Goal: Check status

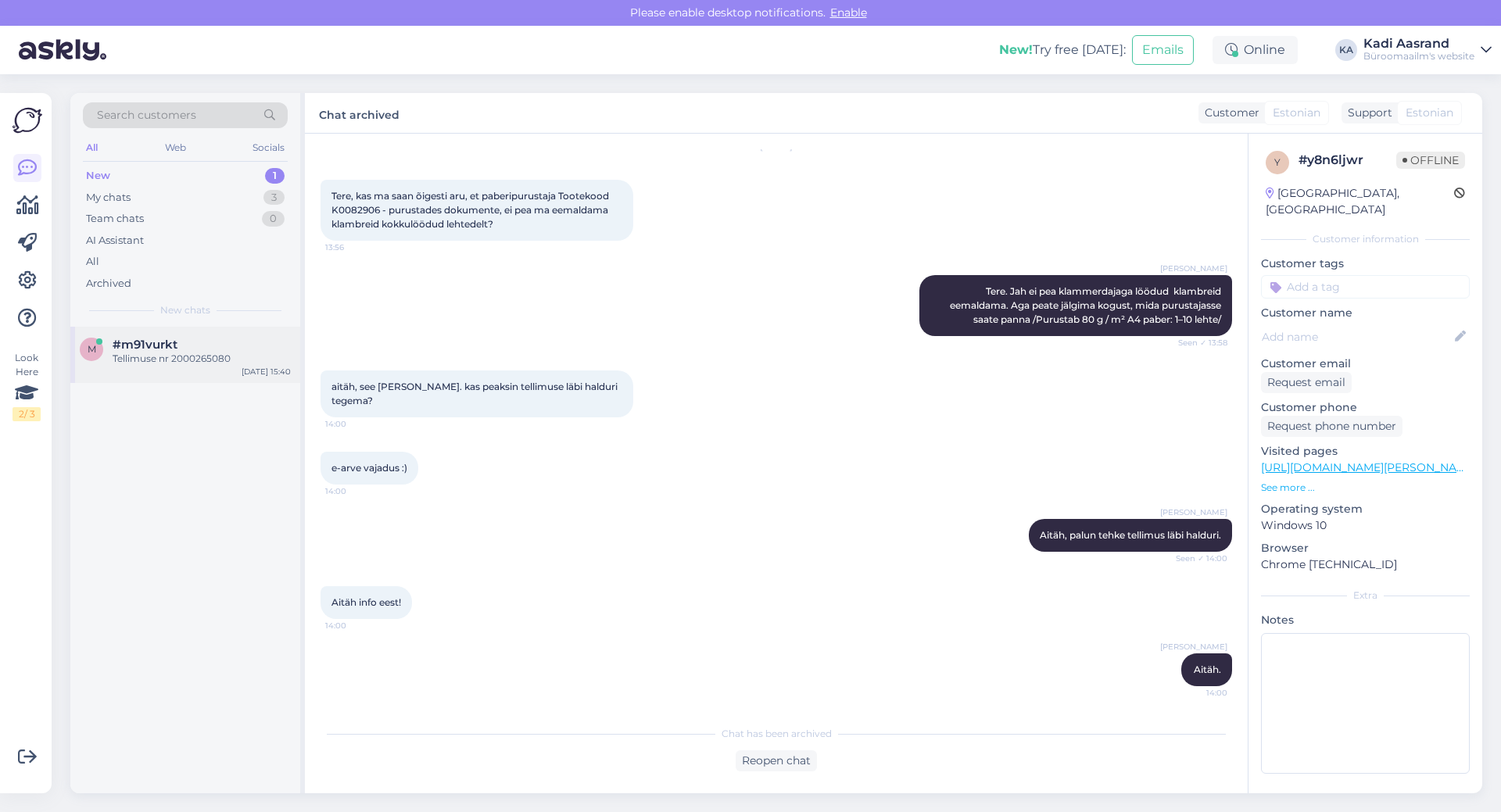
click at [185, 333] on div "m #m91vurkt Tellimuse nr 2000265080 [DATE] 15:40" at bounding box center [186, 354] width 230 height 56
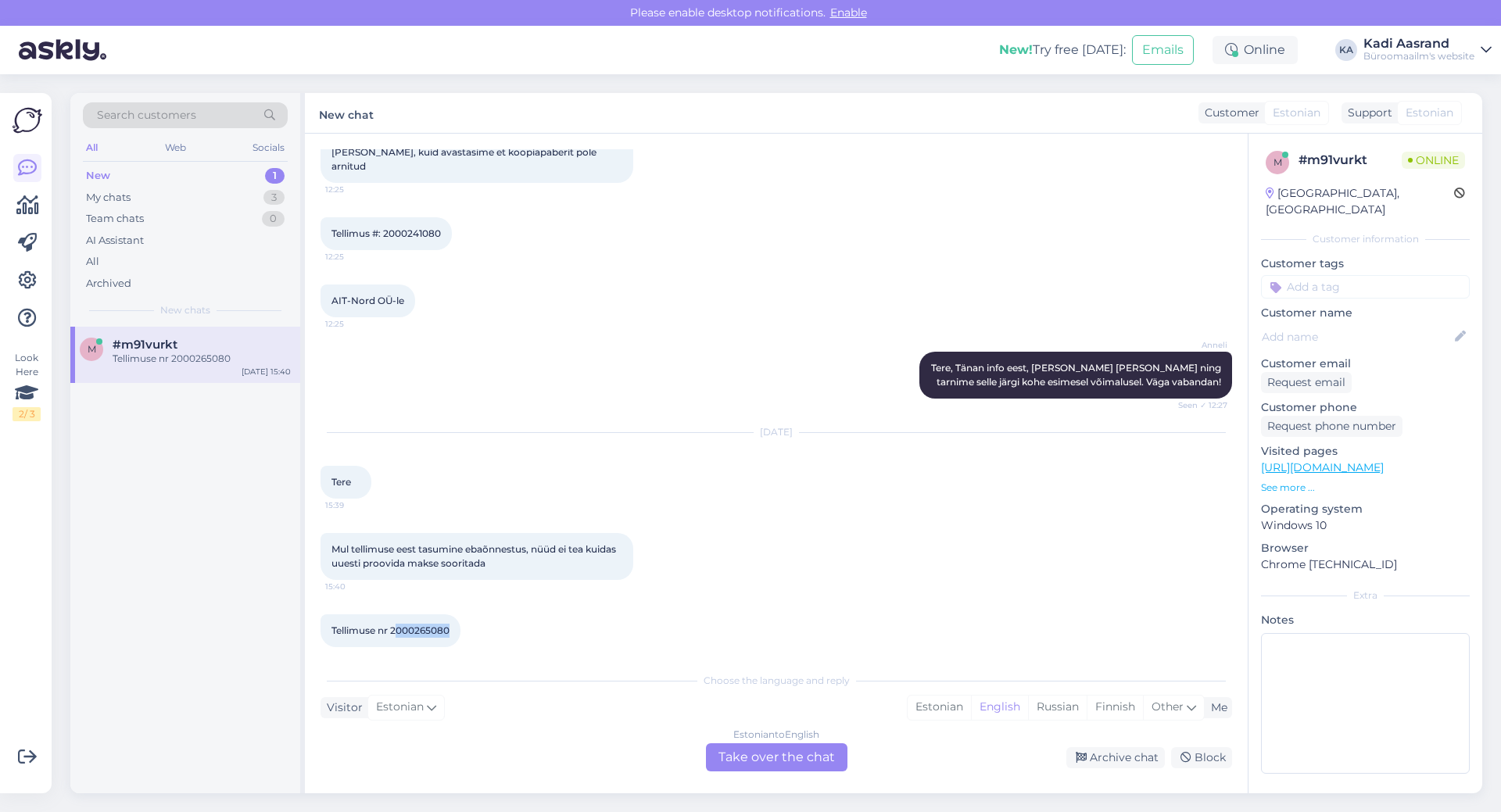
drag, startPoint x: 394, startPoint y: 617, endPoint x: 451, endPoint y: 615, distance: 57.0
click at [451, 615] on div "Tellimuse nr 2000265080 15:40" at bounding box center [390, 630] width 140 height 32
click at [394, 624] on span "Tellimuse nr 2000265080" at bounding box center [390, 630] width 118 height 12
drag, startPoint x: 390, startPoint y: 615, endPoint x: 455, endPoint y: 614, distance: 65.0
click at [455, 614] on div "Tellimuse nr 2000265080 15:40" at bounding box center [390, 630] width 140 height 32
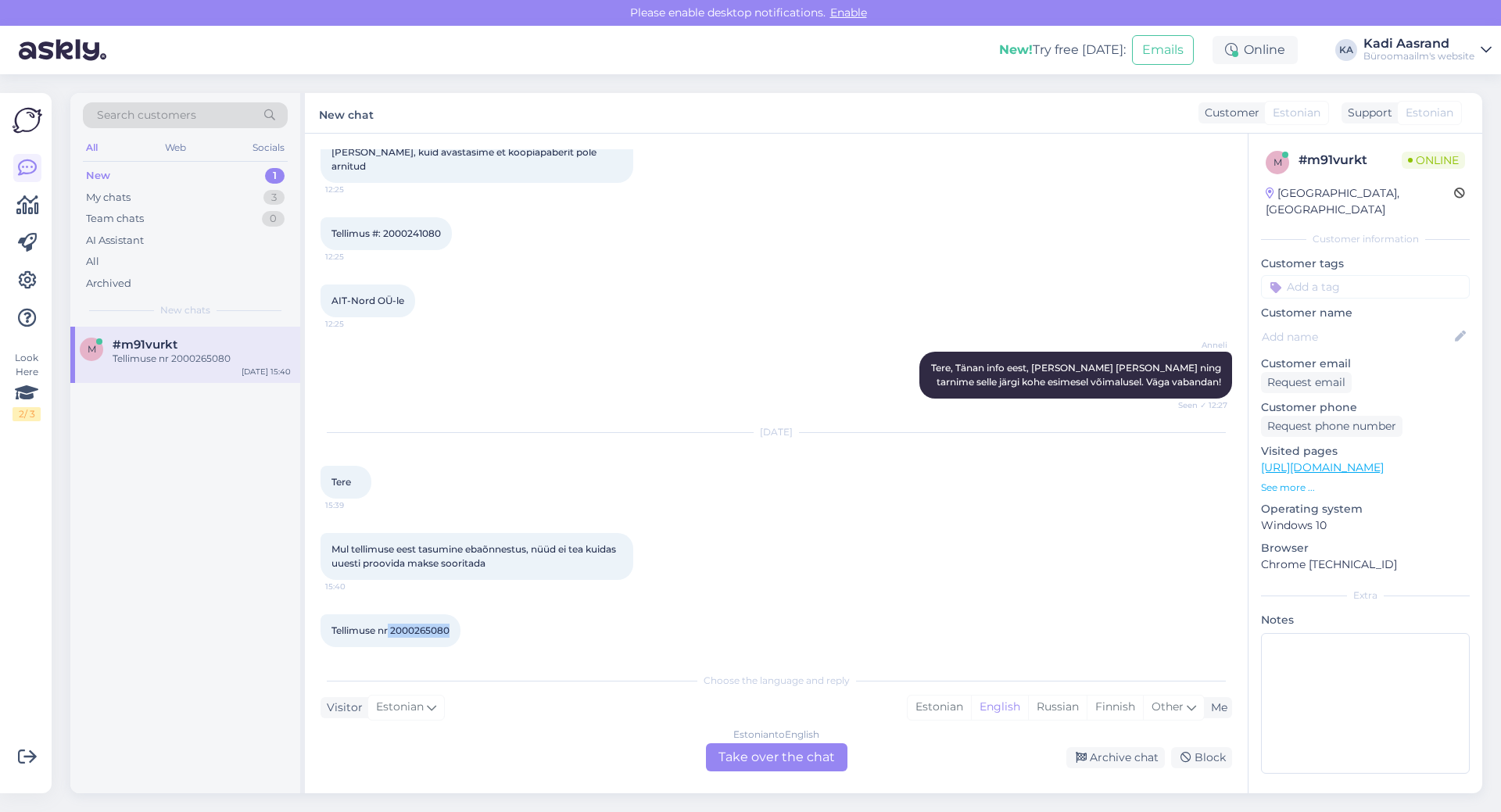
copy span "2000265080"
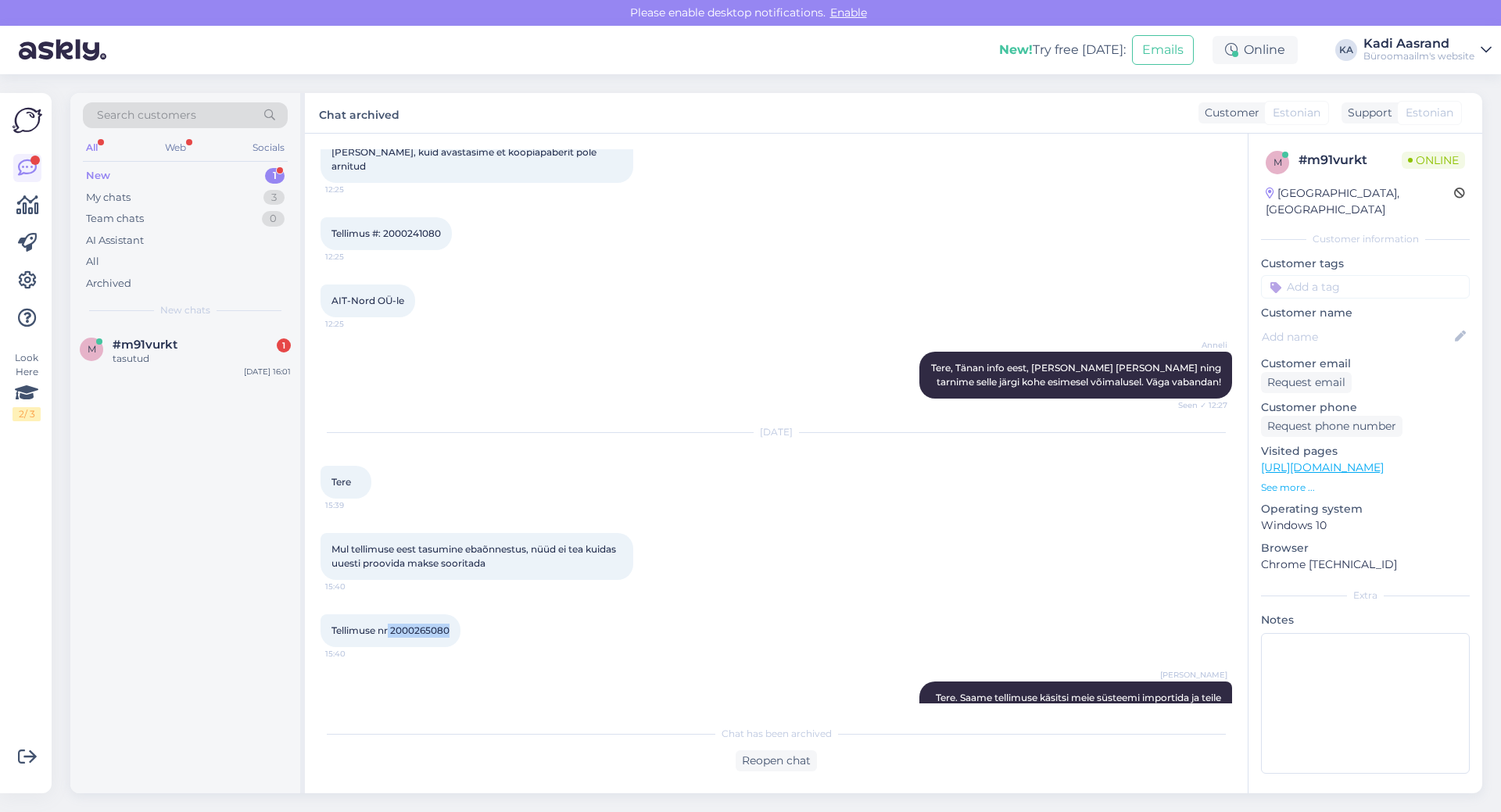
scroll to position [340, 0]
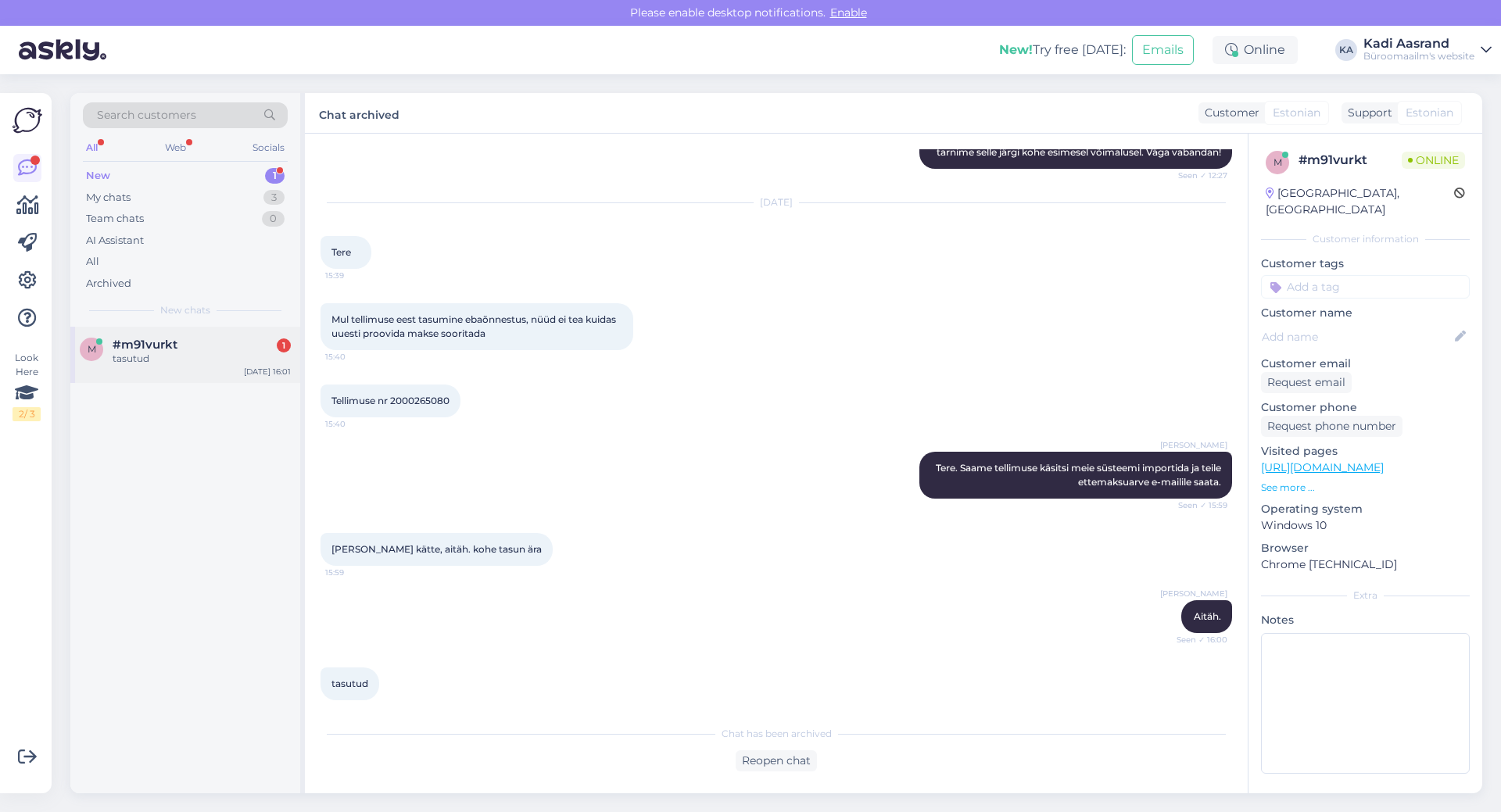
click at [150, 359] on div "tasutud" at bounding box center [201, 359] width 178 height 14
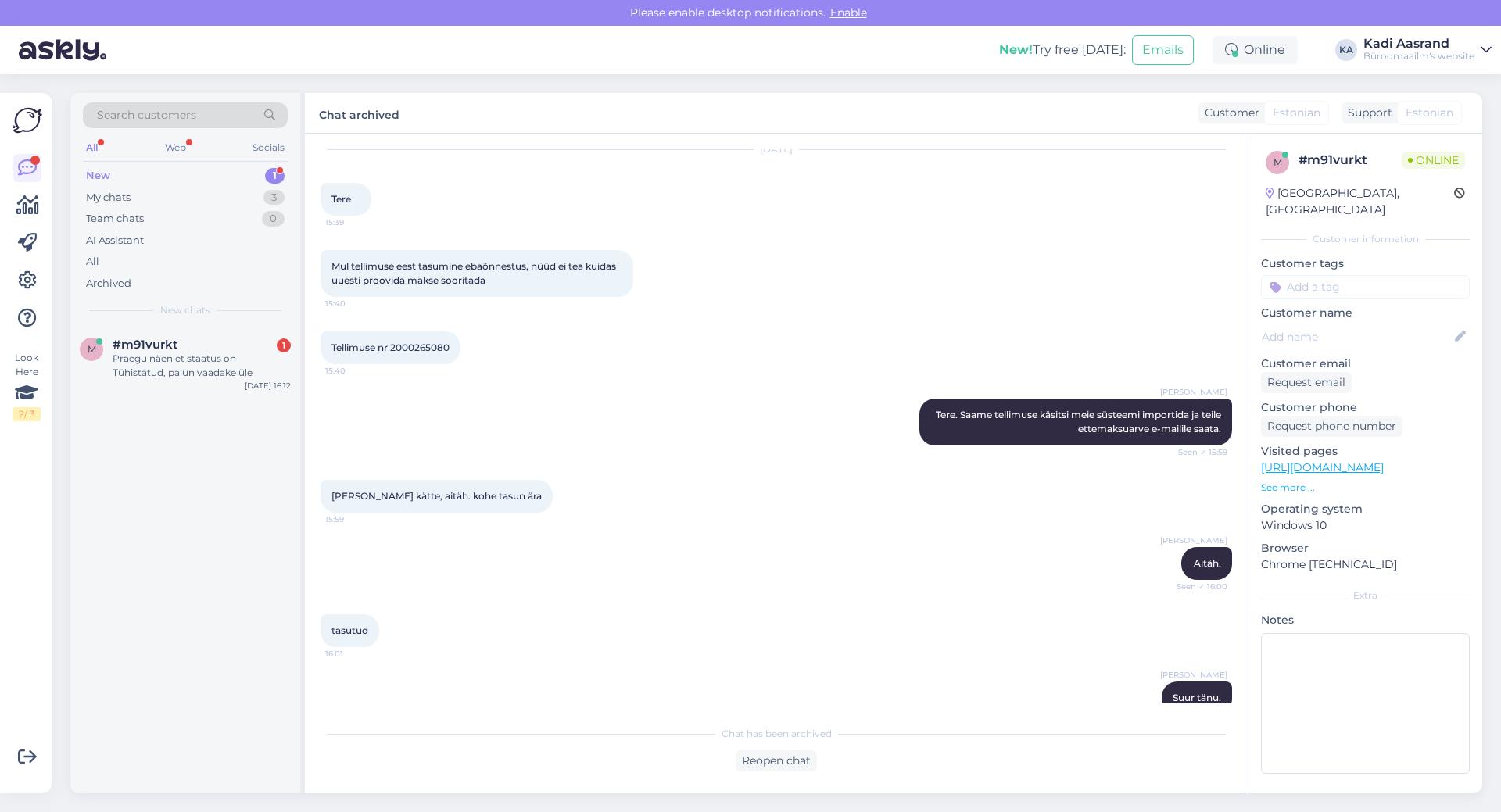
scroll to position [474, 0]
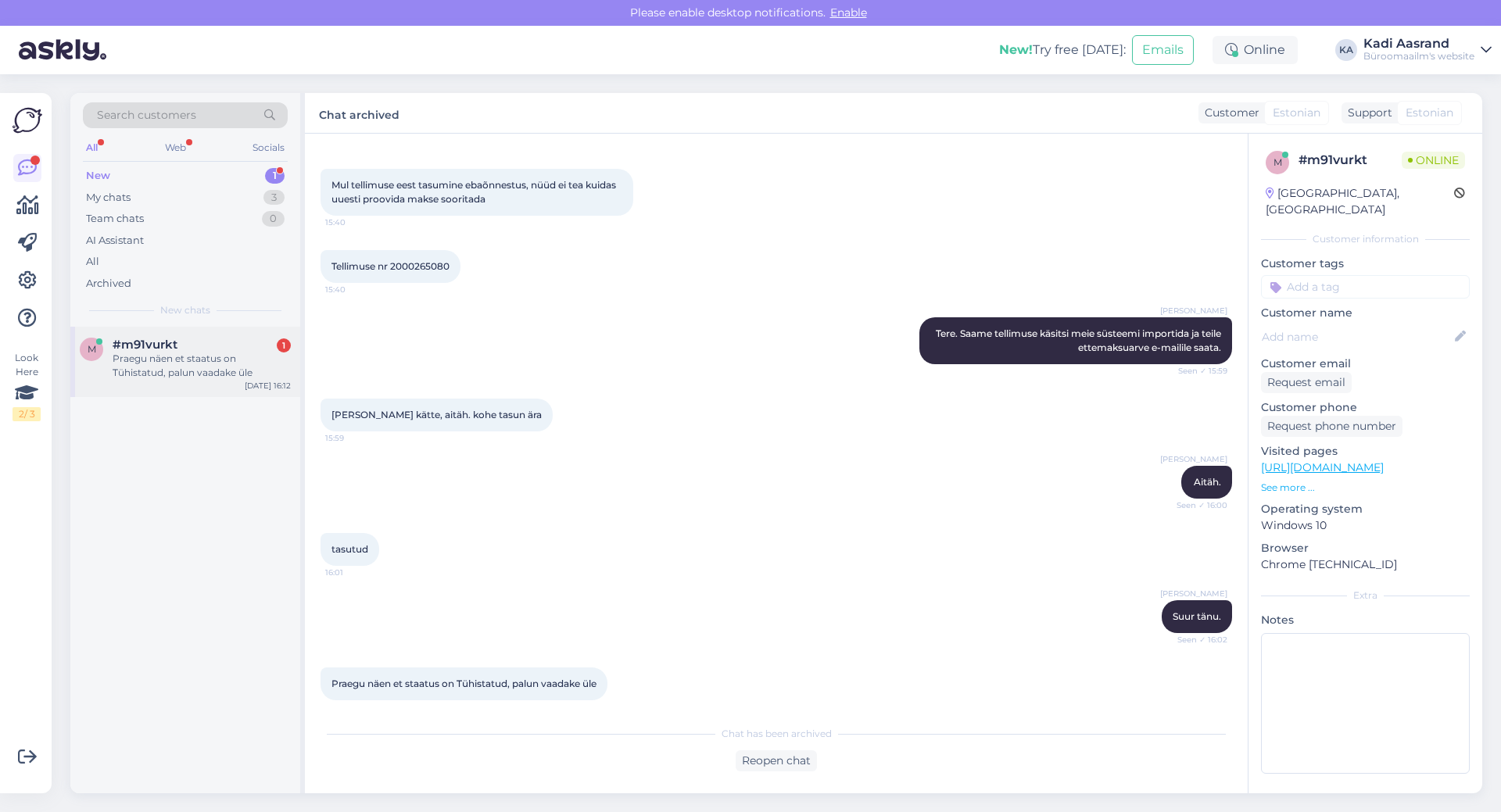
click at [234, 354] on div "Praegu näen et staatus on Tühistatud, palun vaadake üle" at bounding box center [201, 366] width 178 height 29
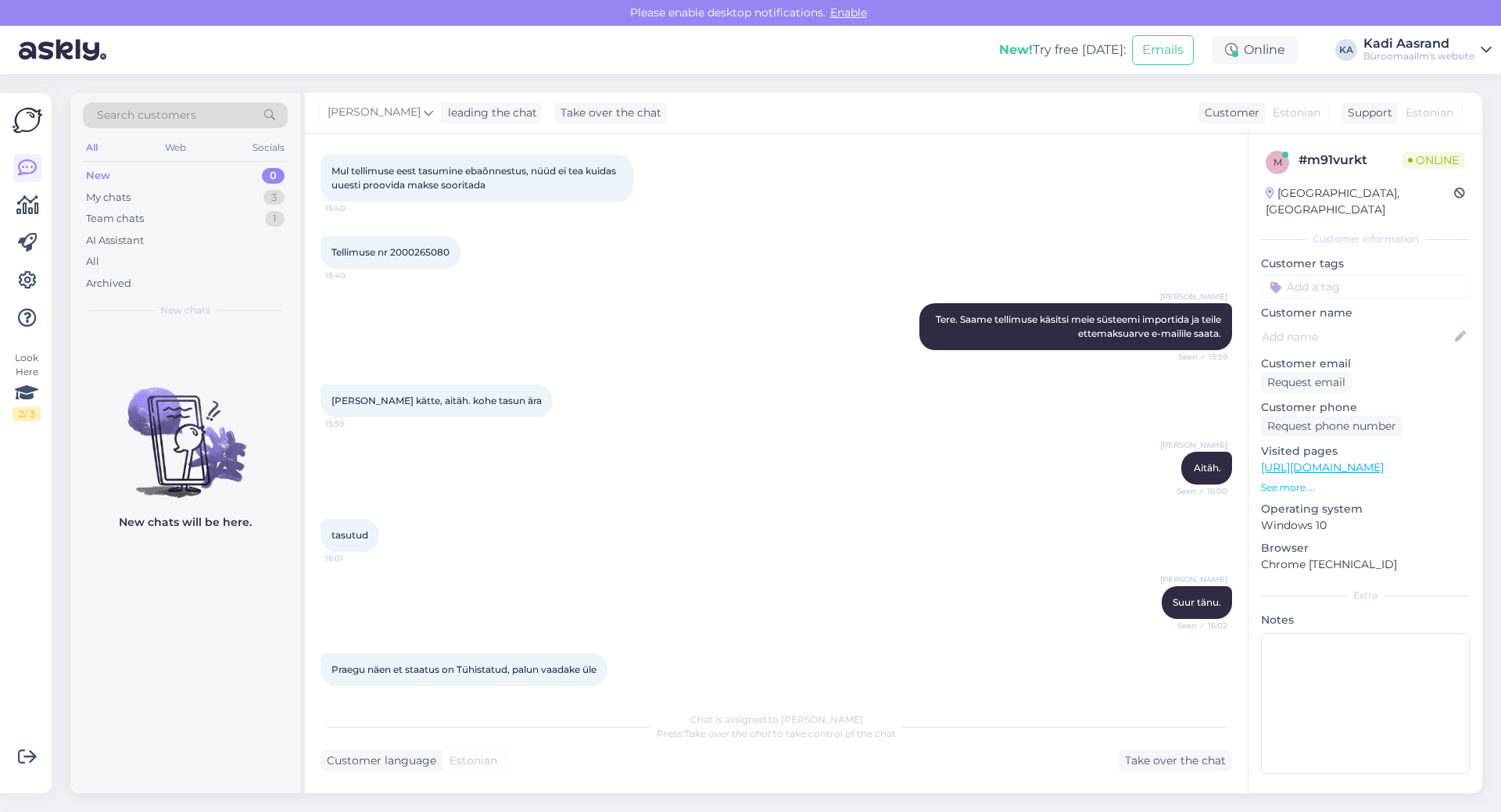
scroll to position [555, 0]
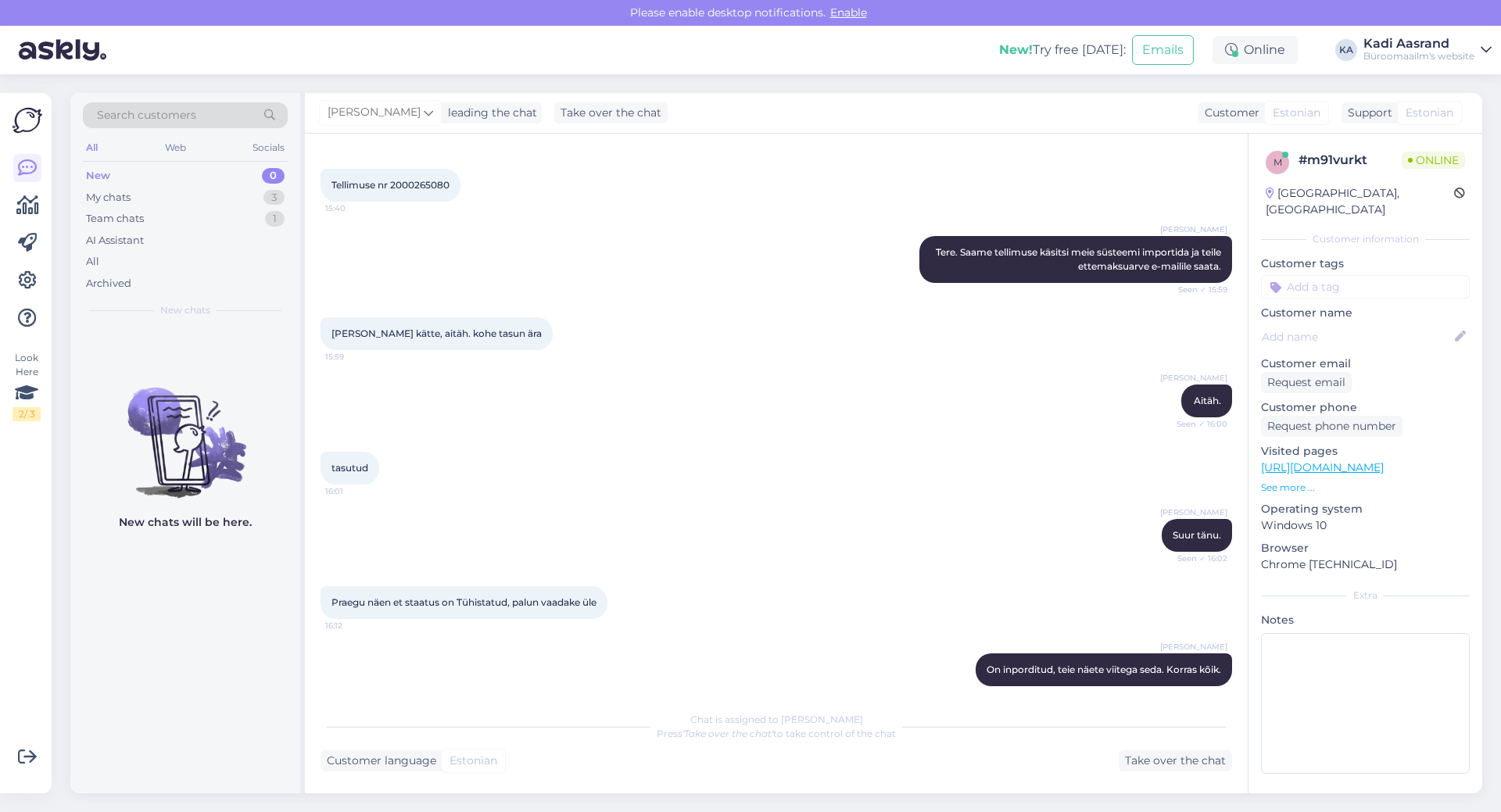
click at [603, 639] on div "[PERSON_NAME] On inporditud, teie näete viitega seda. Korras kõik. 16:14" at bounding box center [776, 669] width 912 height 67
